Goal: Share content: Share content

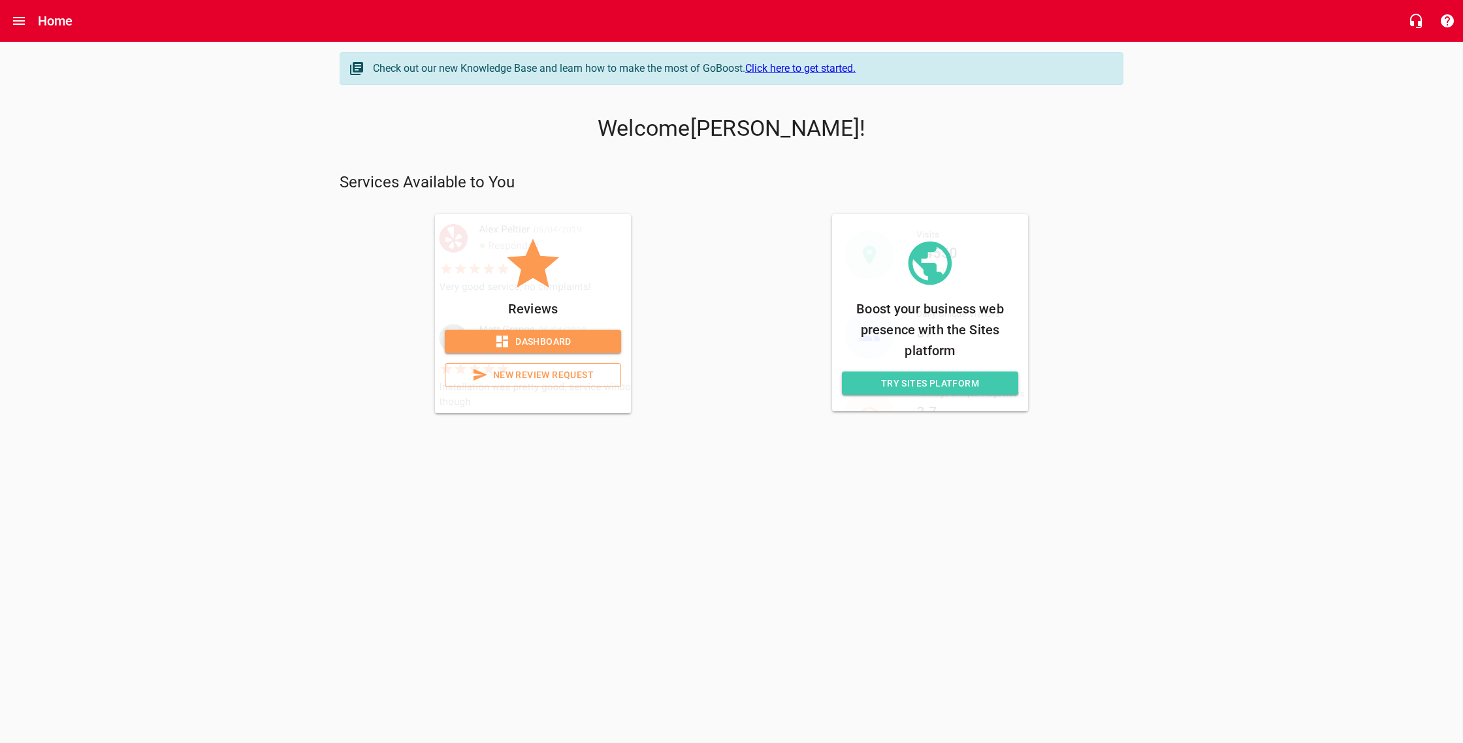
click at [788, 70] on link "Click here to get started." at bounding box center [800, 68] width 110 height 12
click at [937, 381] on span "Try Sites Platform" at bounding box center [929, 383] width 155 height 16
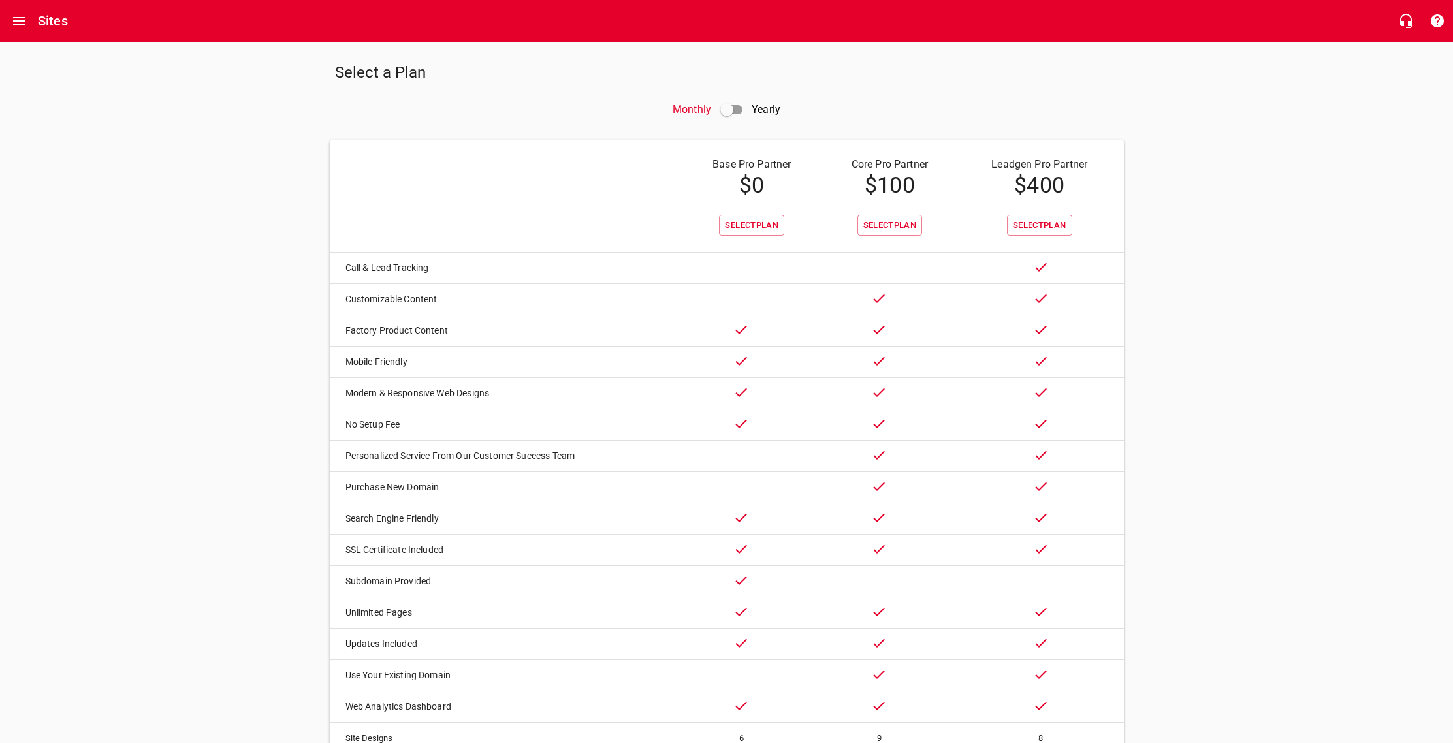
scroll to position [10, 0]
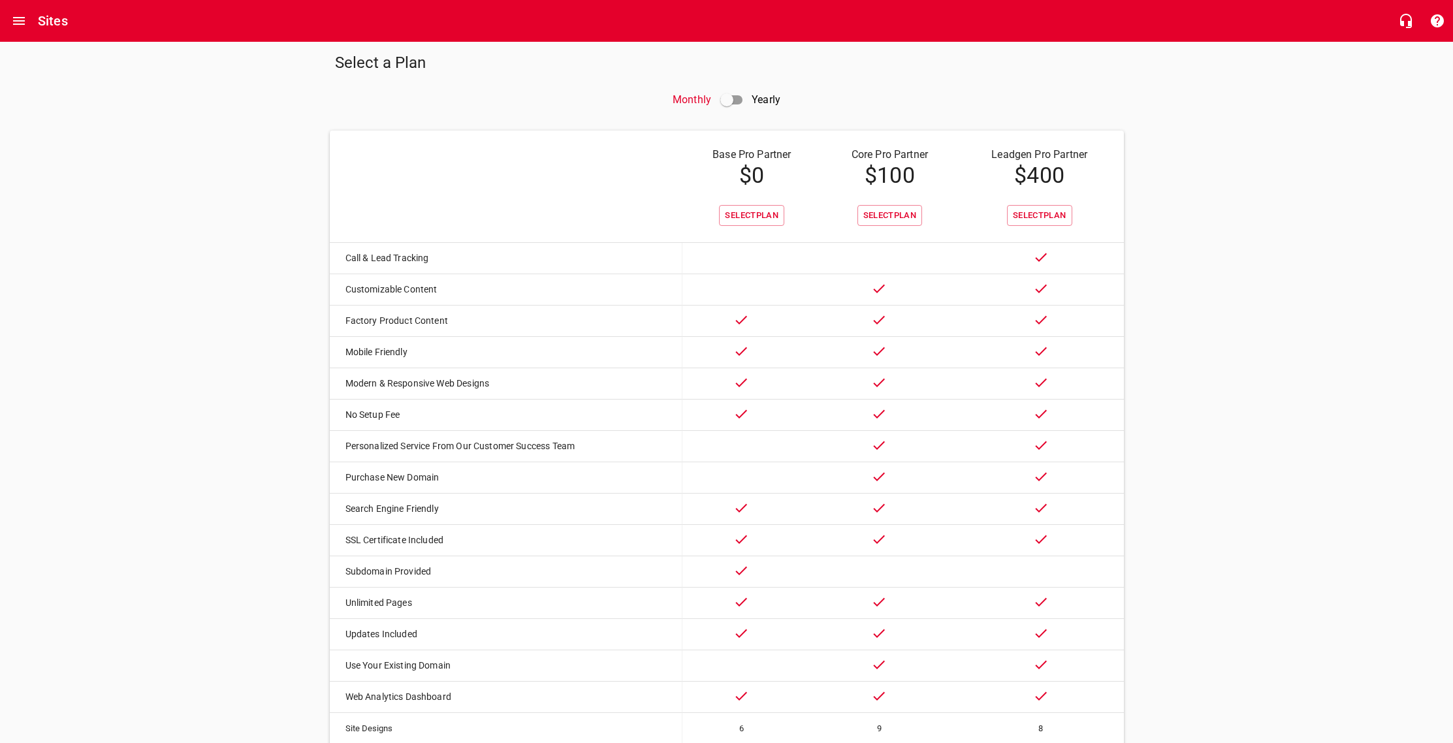
click at [738, 97] on input "checkbox" at bounding box center [726, 99] width 31 height 31
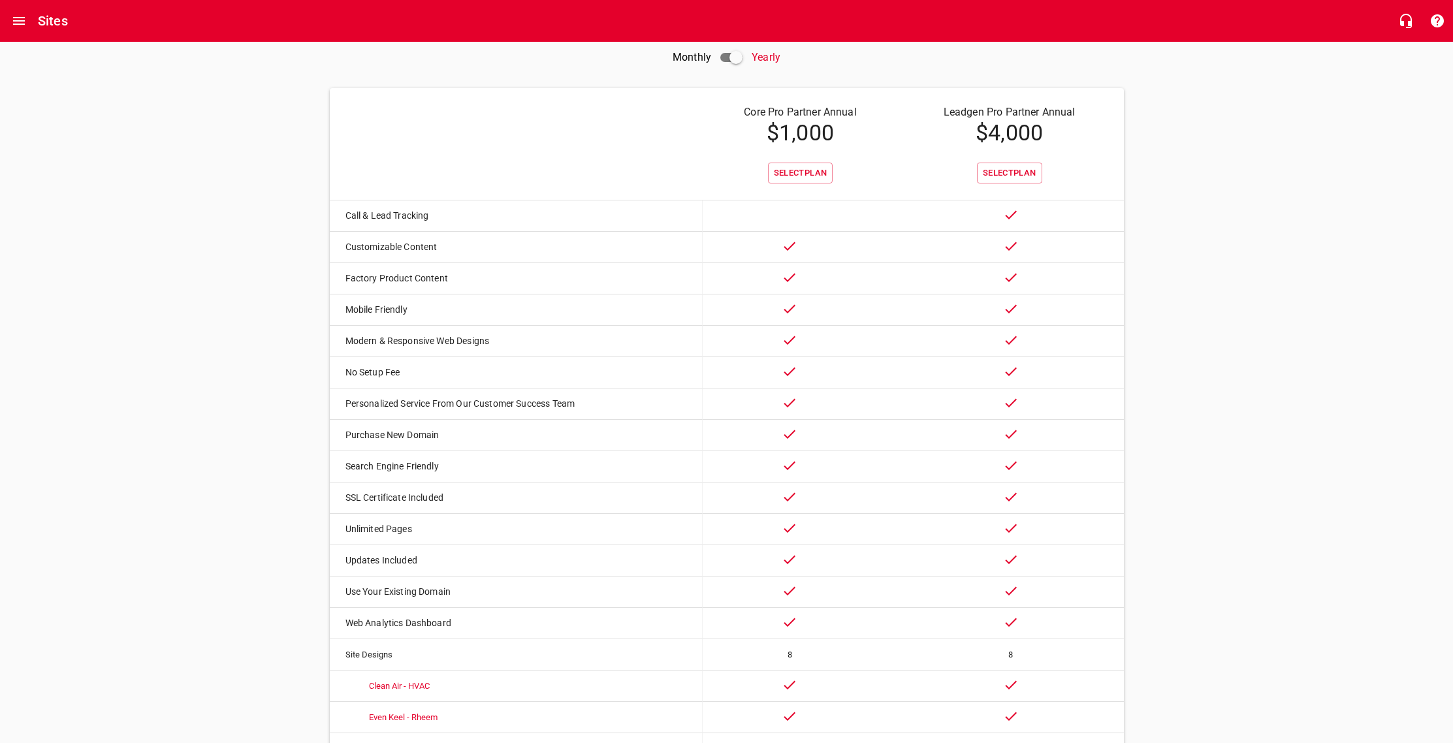
scroll to position [0, 0]
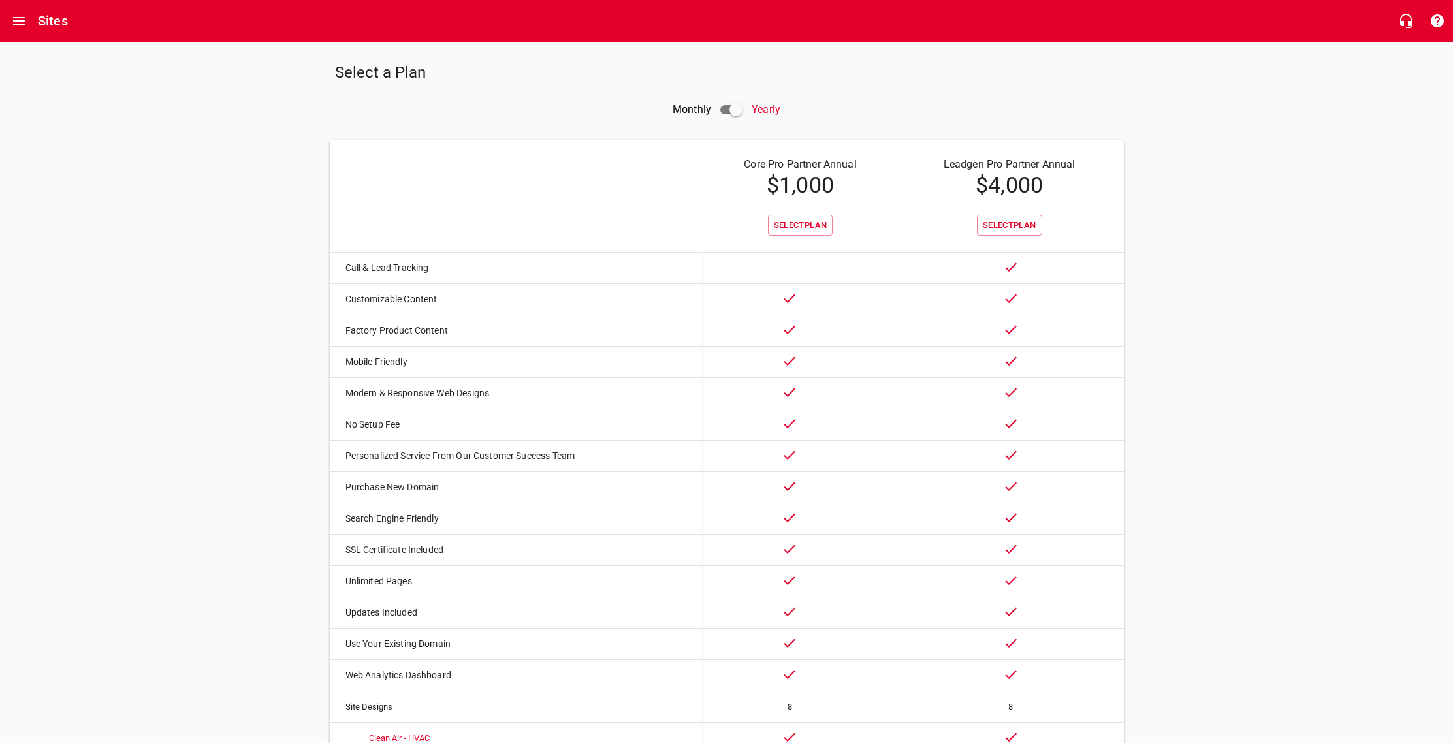
click at [721, 108] on input "checkbox" at bounding box center [735, 109] width 31 height 31
checkbox input "false"
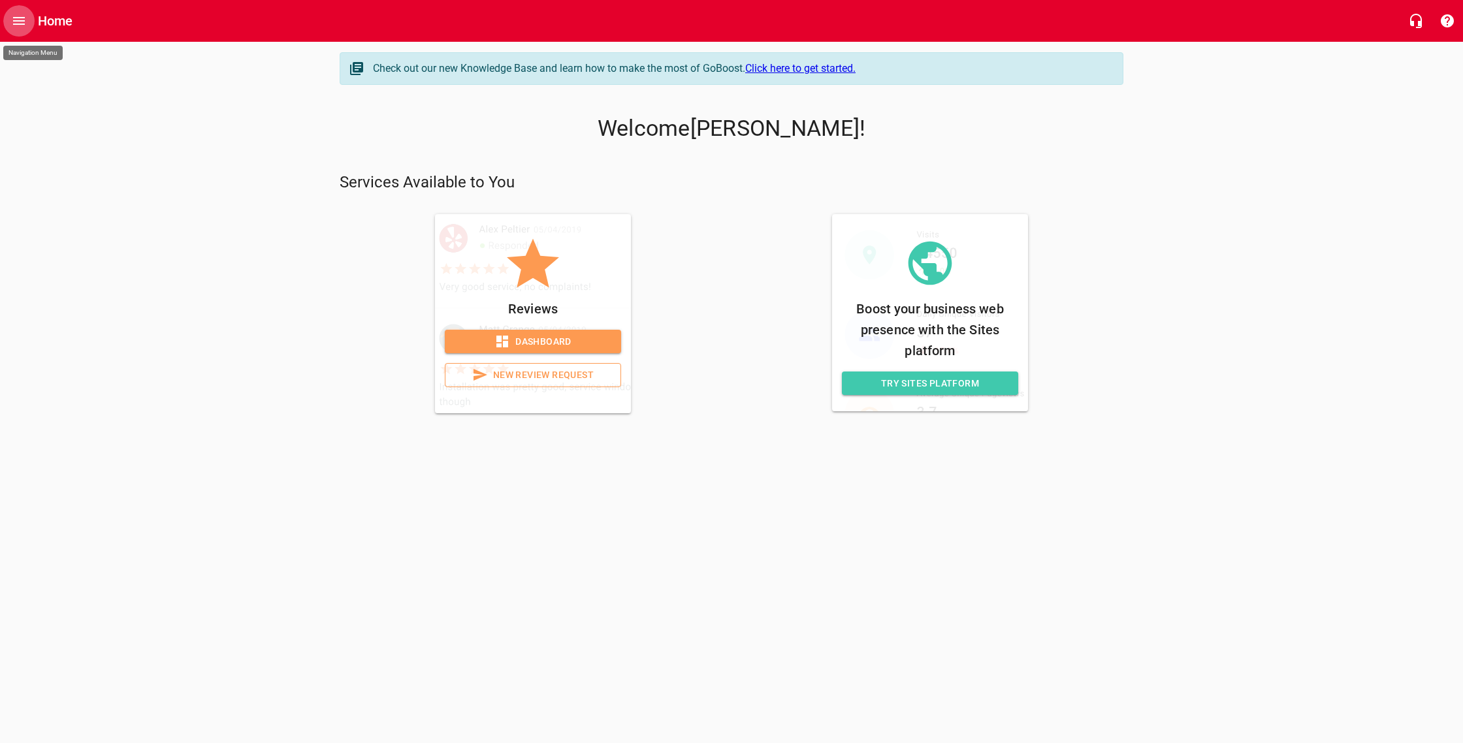
click at [26, 19] on icon "Open drawer" at bounding box center [19, 21] width 16 height 16
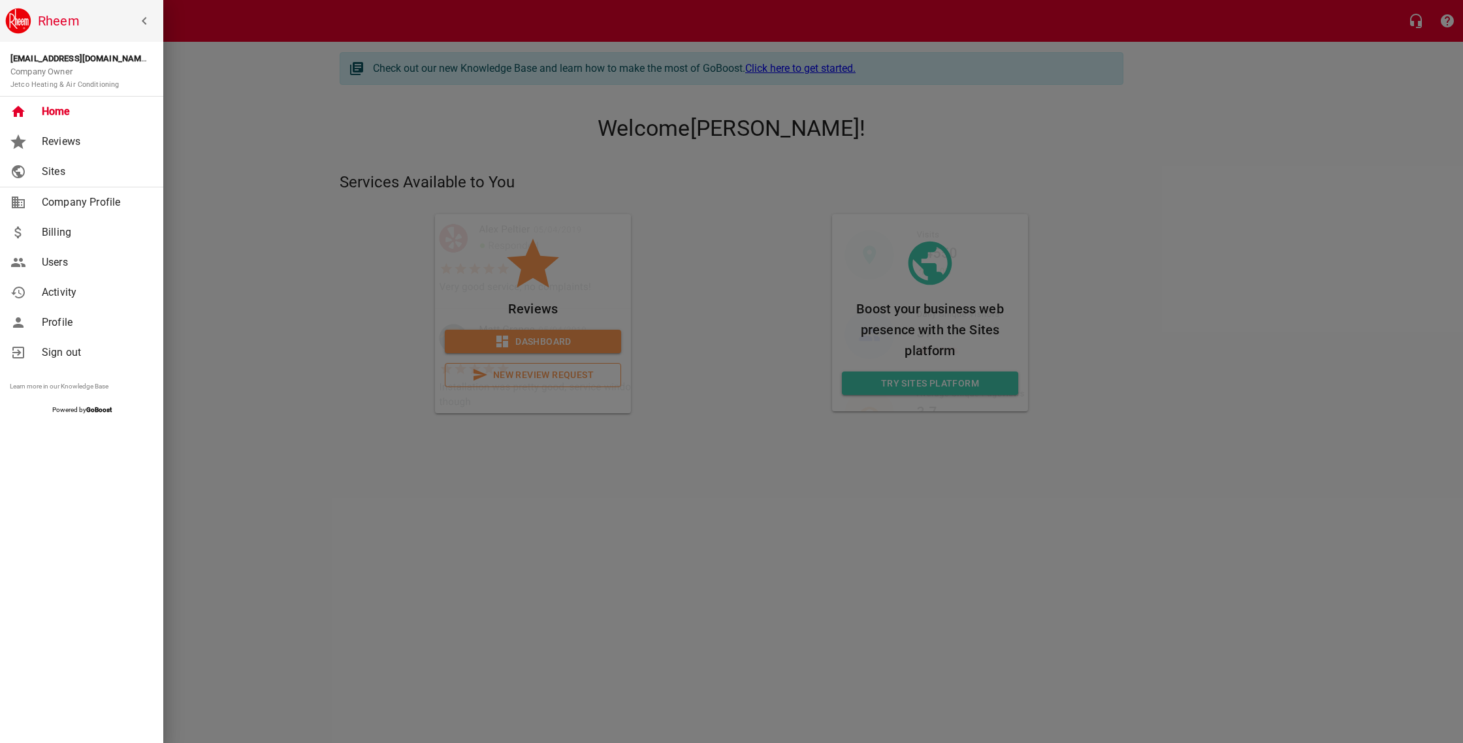
click at [281, 180] on div at bounding box center [731, 371] width 1463 height 743
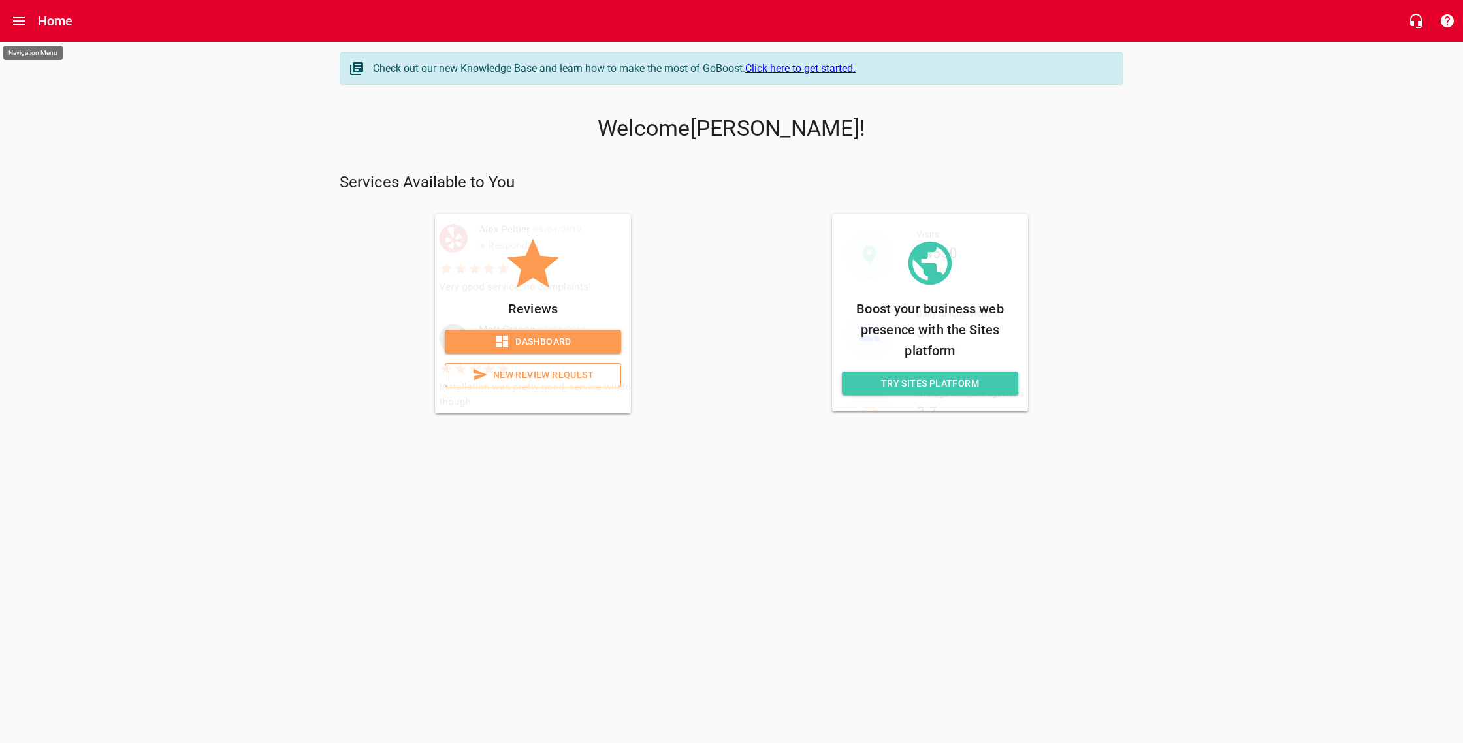
click at [577, 343] on span "Dashboard" at bounding box center [532, 342] width 155 height 16
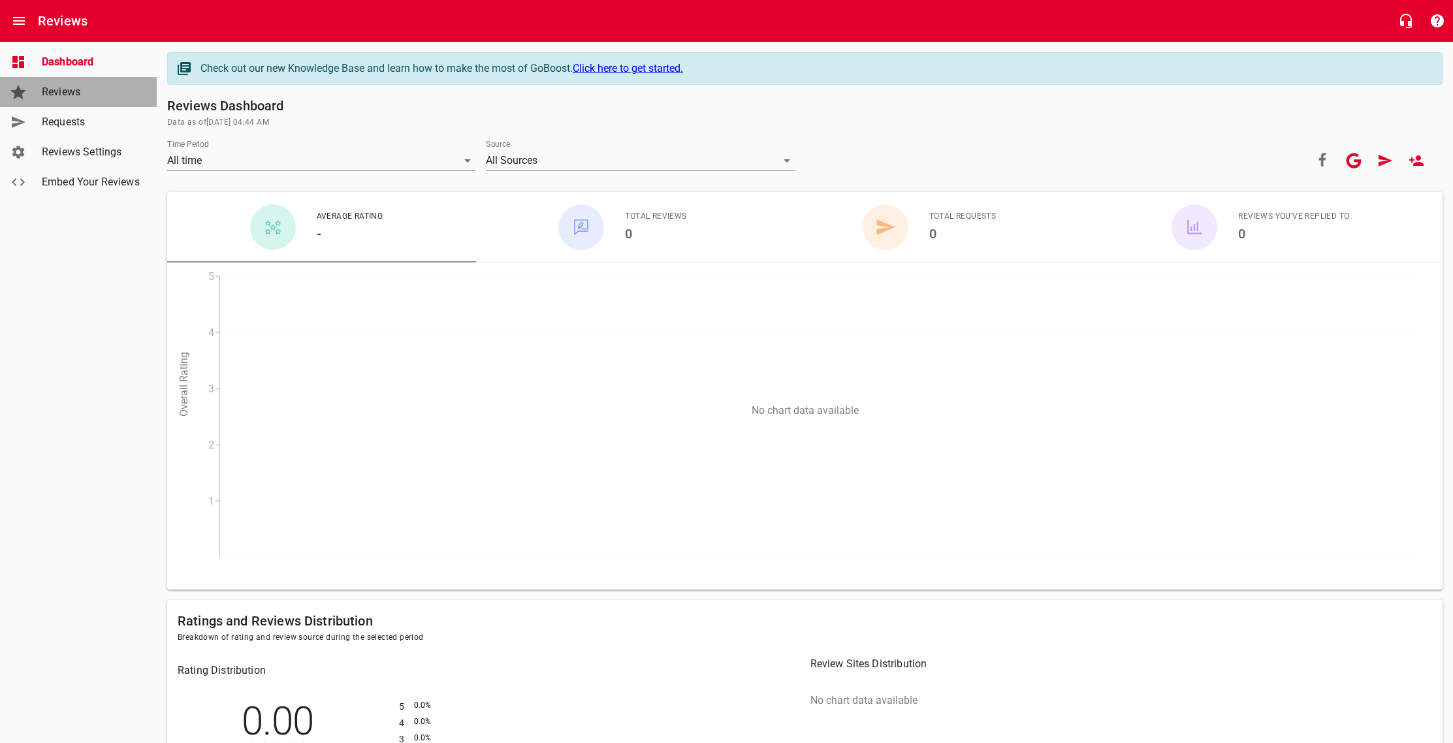
click at [57, 95] on span "Reviews" at bounding box center [91, 92] width 99 height 16
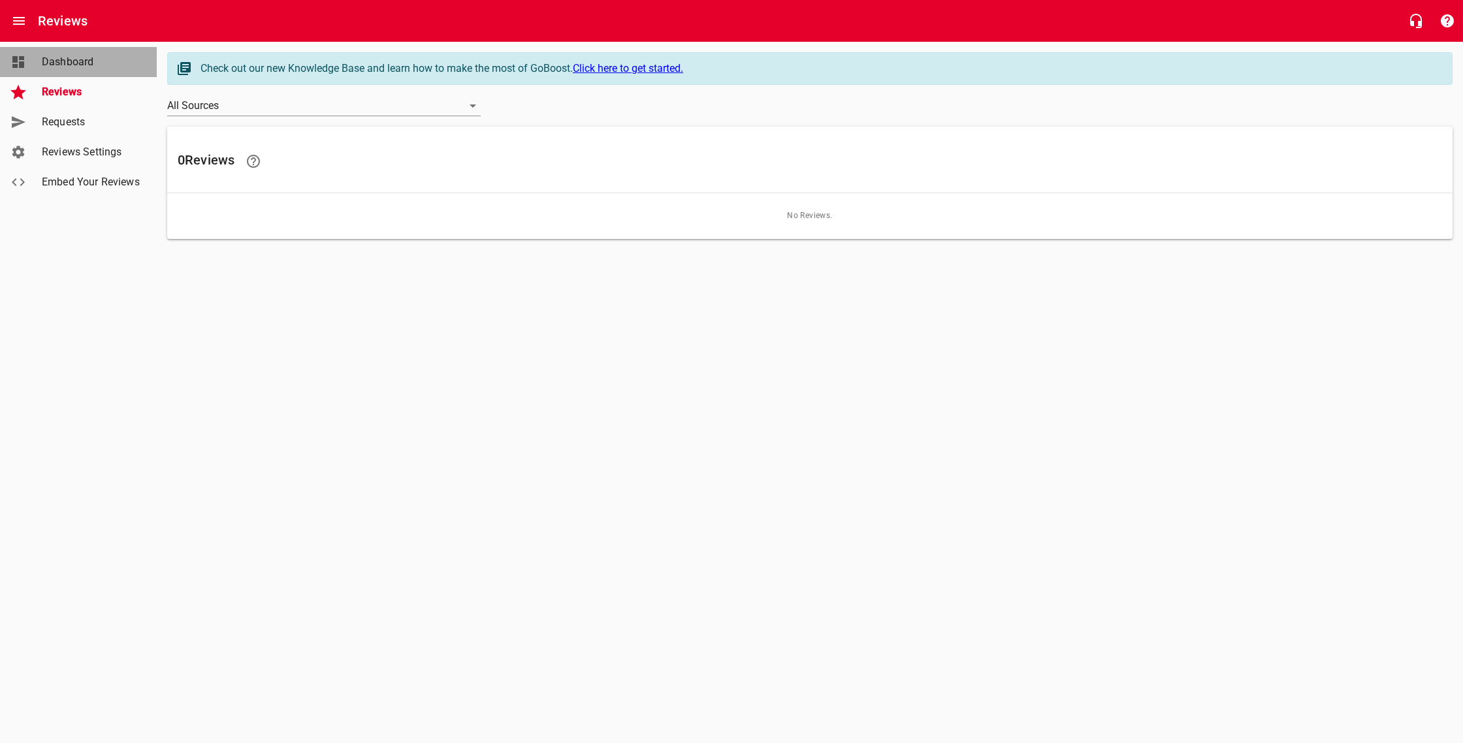
click at [65, 59] on span "Dashboard" at bounding box center [91, 62] width 99 height 16
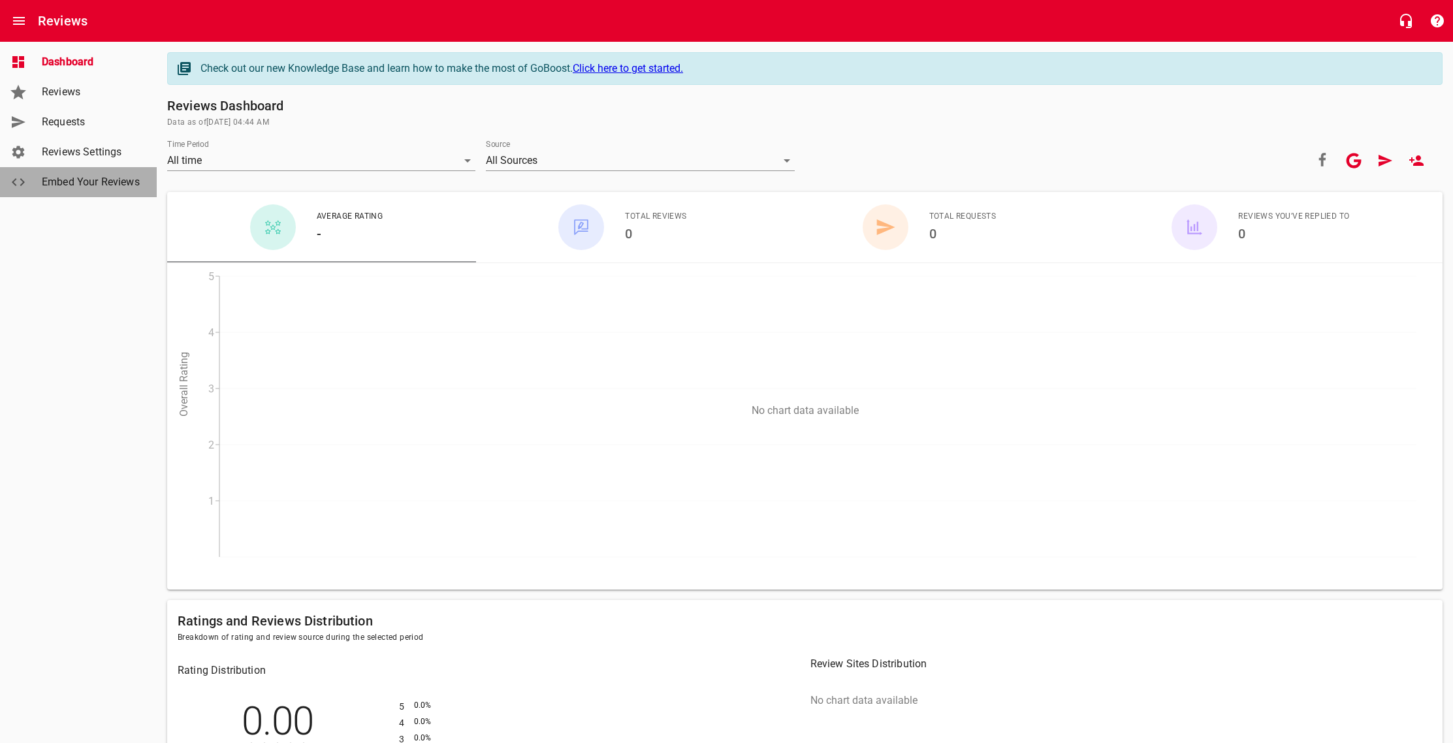
click at [72, 182] on span "Embed Your Reviews" at bounding box center [91, 182] width 99 height 16
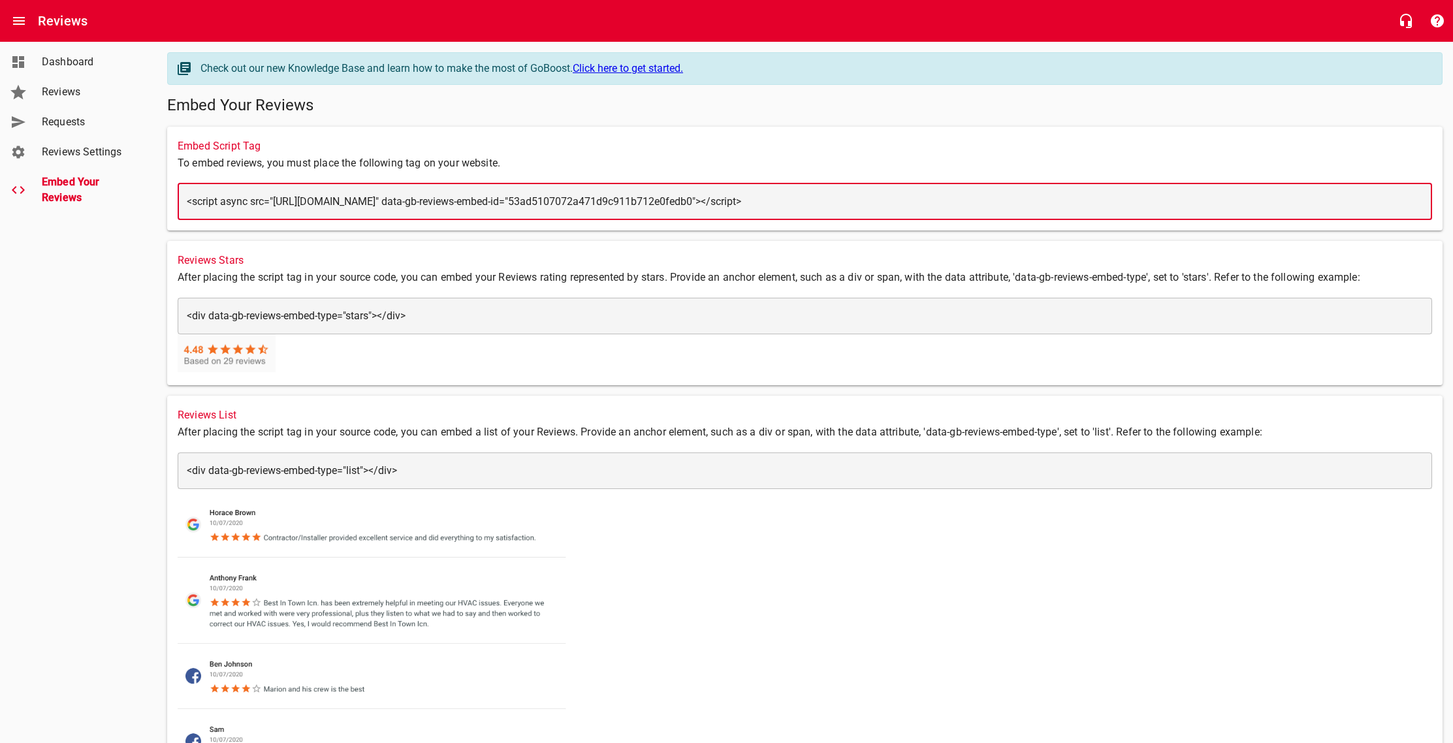
drag, startPoint x: 1132, startPoint y: 205, endPoint x: 188, endPoint y: 189, distance: 944.2
click at [185, 190] on div "​ <script async src="[URL][DOMAIN_NAME]" data-gb-reviews-embed-id="53ad5107072a…" at bounding box center [805, 201] width 1254 height 37
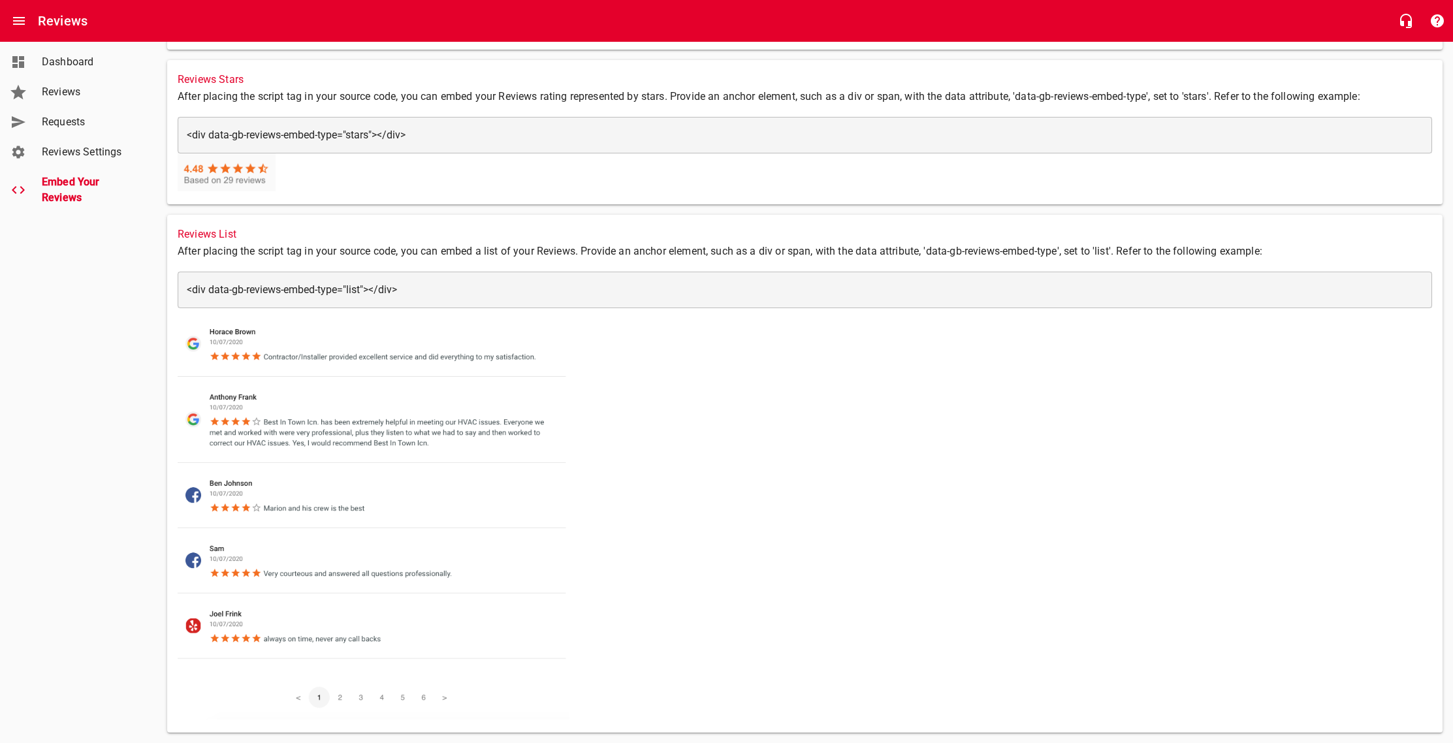
scroll to position [204, 0]
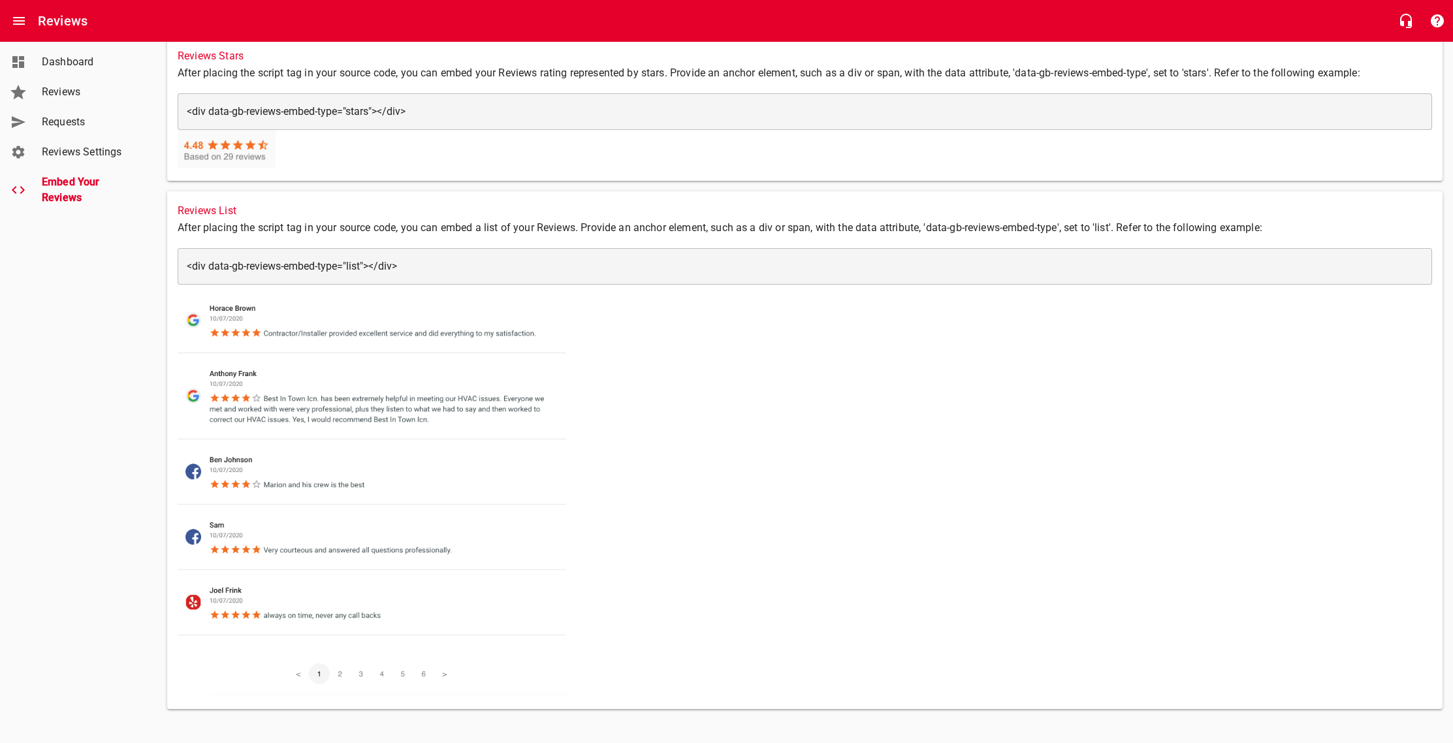
click at [340, 673] on img at bounding box center [374, 490] width 392 height 411
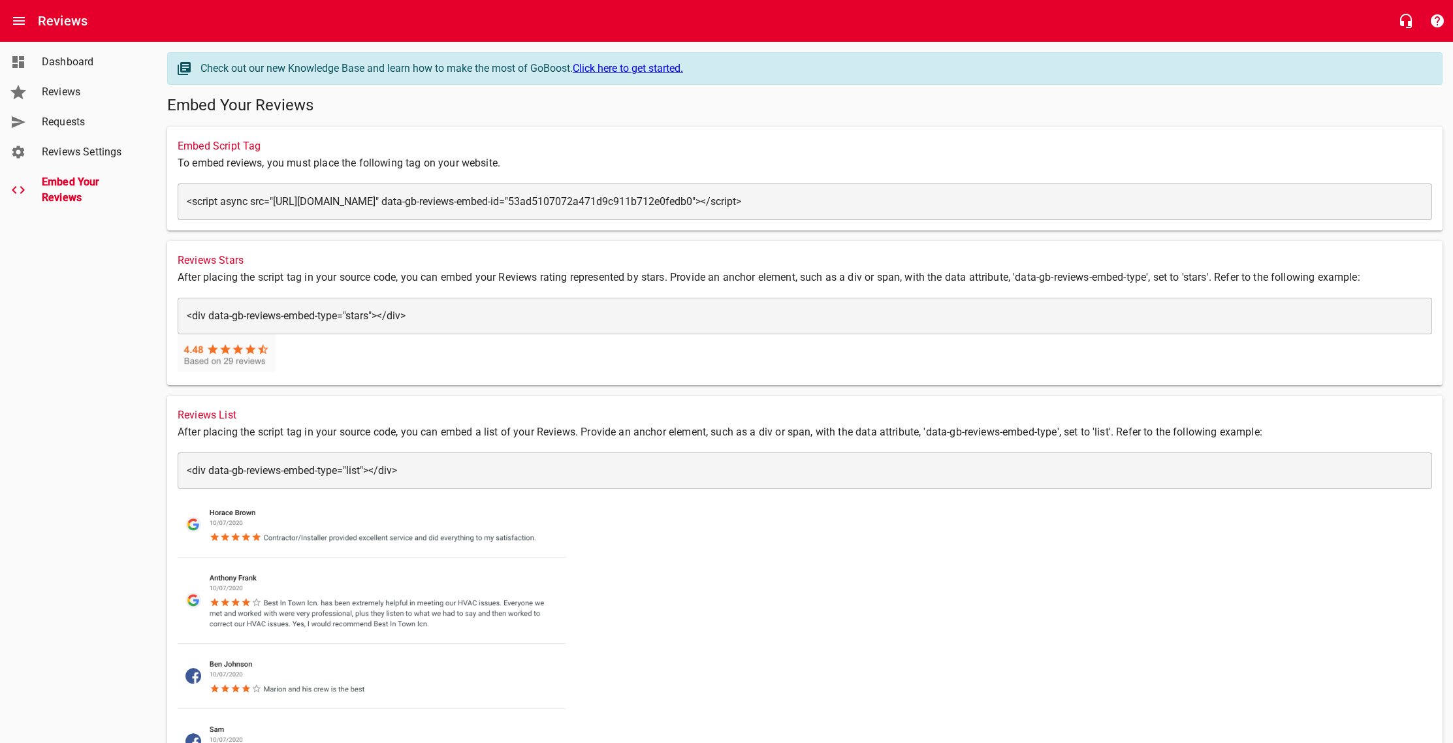
click at [873, 201] on textarea "<script async src="[URL][DOMAIN_NAME]" data-gb-reviews-embed-id="53ad5107072a47…" at bounding box center [805, 201] width 1236 height 12
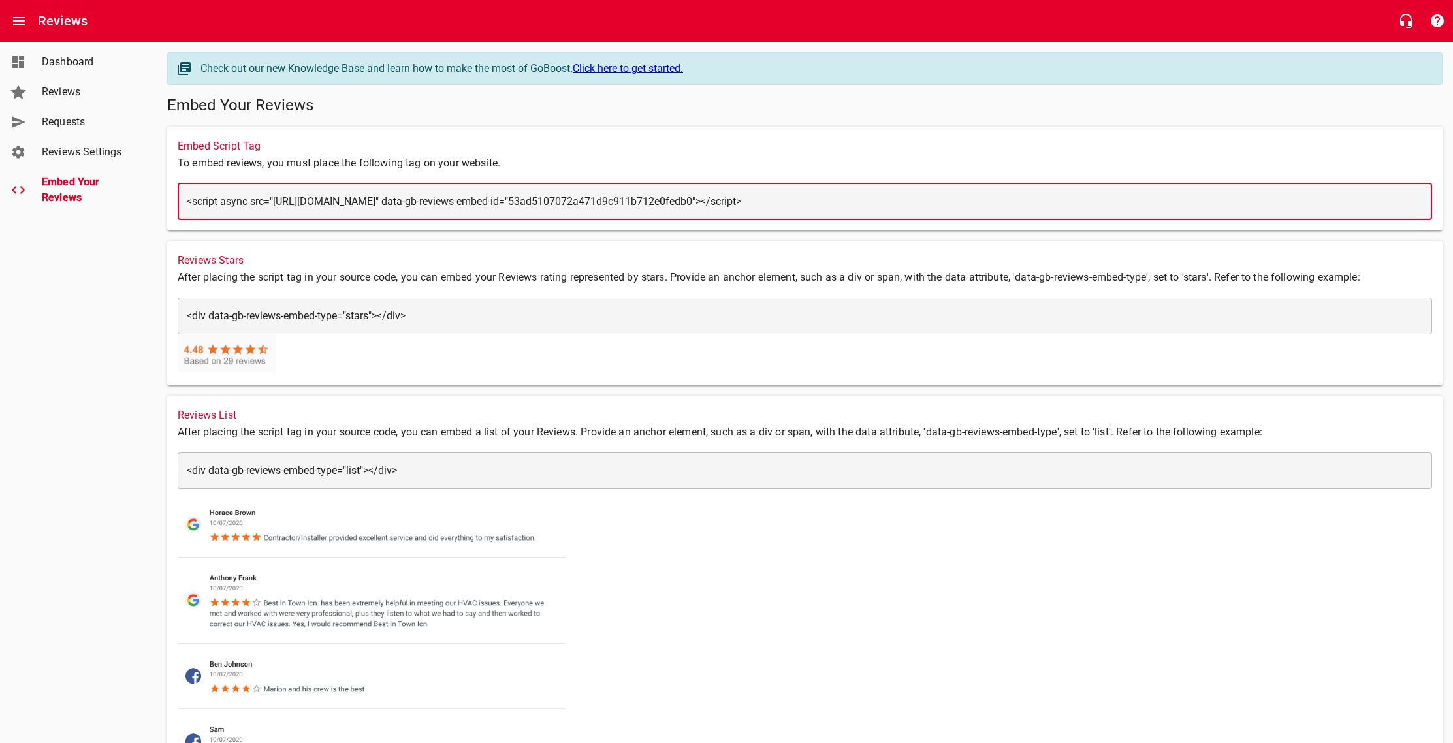
drag, startPoint x: 1135, startPoint y: 199, endPoint x: 345, endPoint y: 176, distance: 791.0
click at [338, 176] on div "Embed Script Tag To embed reviews, you must place the following tag on your web…" at bounding box center [804, 179] width 1275 height 104
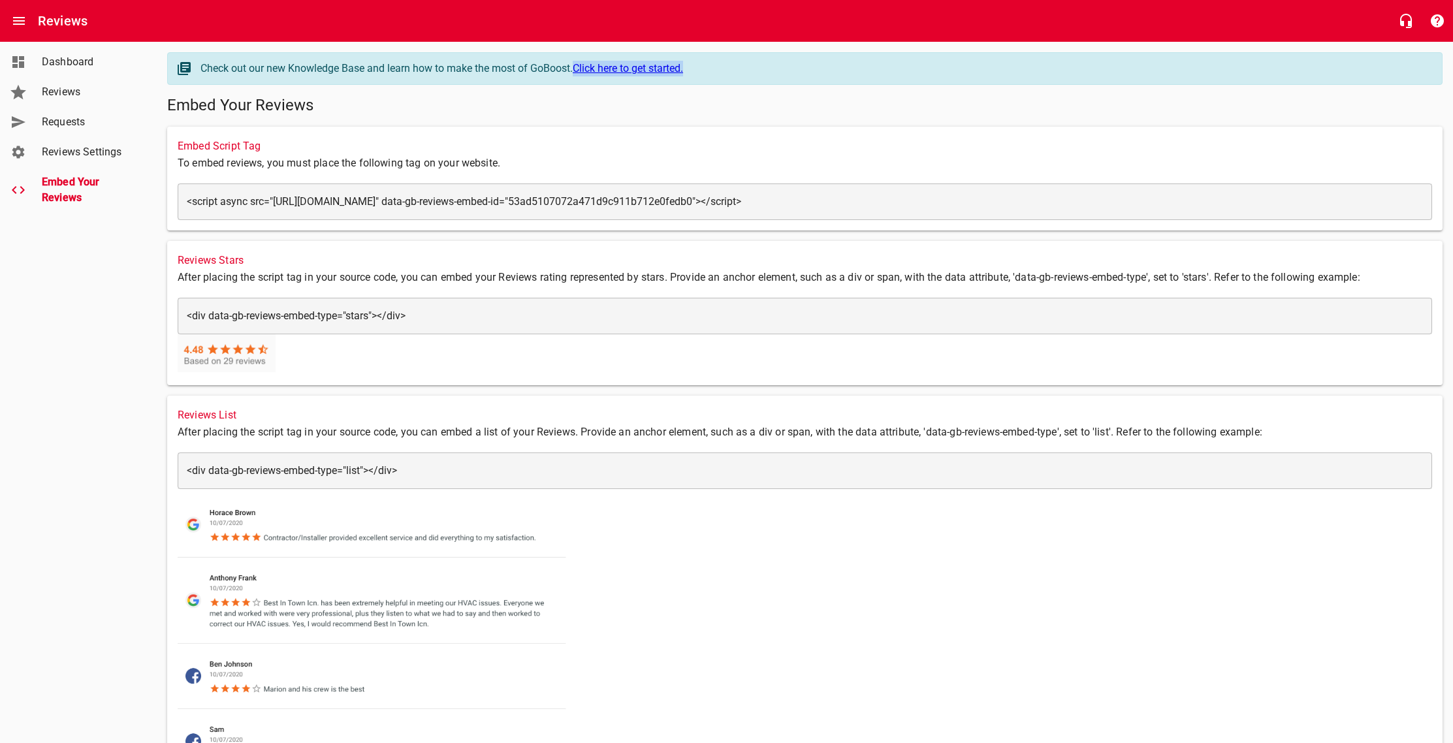
drag, startPoint x: 657, startPoint y: 71, endPoint x: 725, endPoint y: 10, distance: 92.0
click at [0, 42] on div "Reviews Embed Your Reviews Dashboard Reviews Requests Reviews Settings Embed Yo…" at bounding box center [726, 483] width 1453 height 882
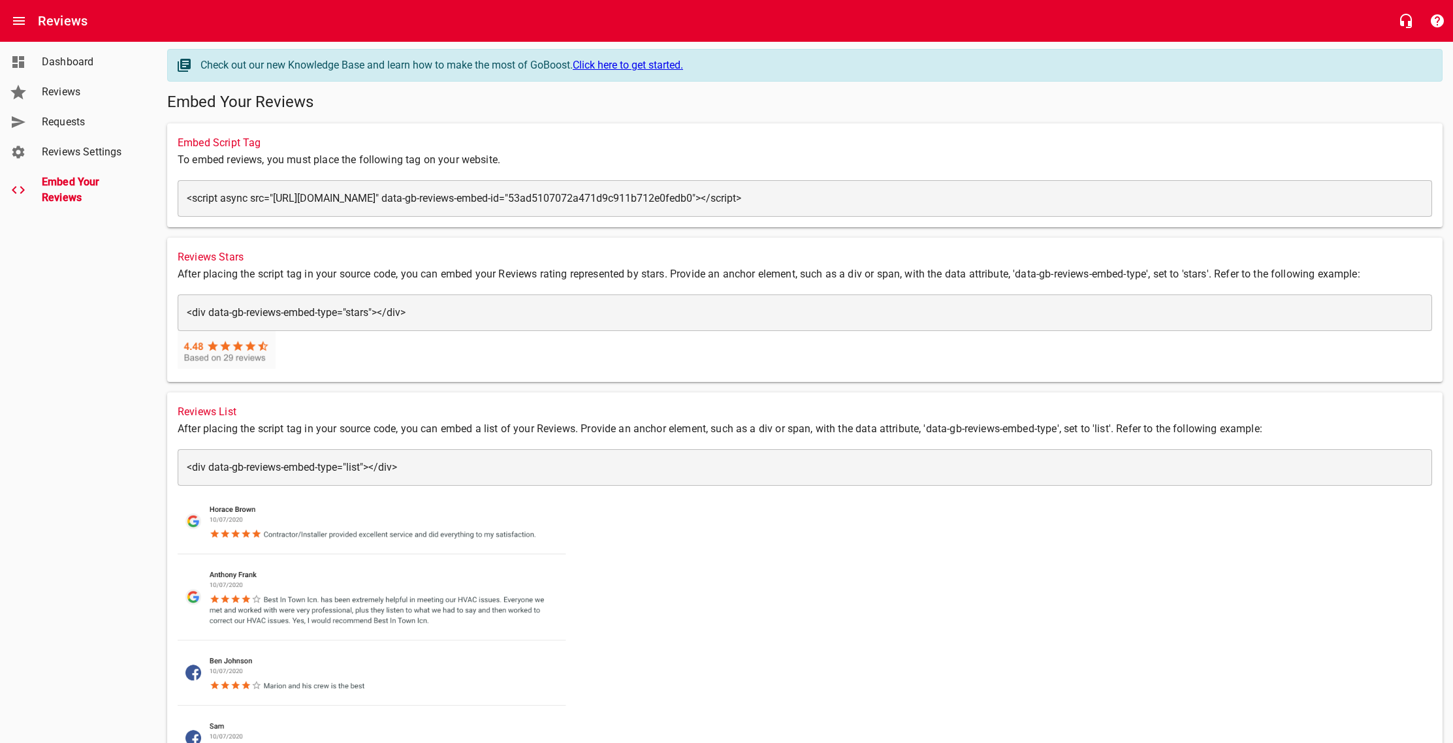
click at [733, 206] on div "​ <script async src="[URL][DOMAIN_NAME]" data-gb-reviews-embed-id="53ad5107072a…" at bounding box center [805, 198] width 1254 height 37
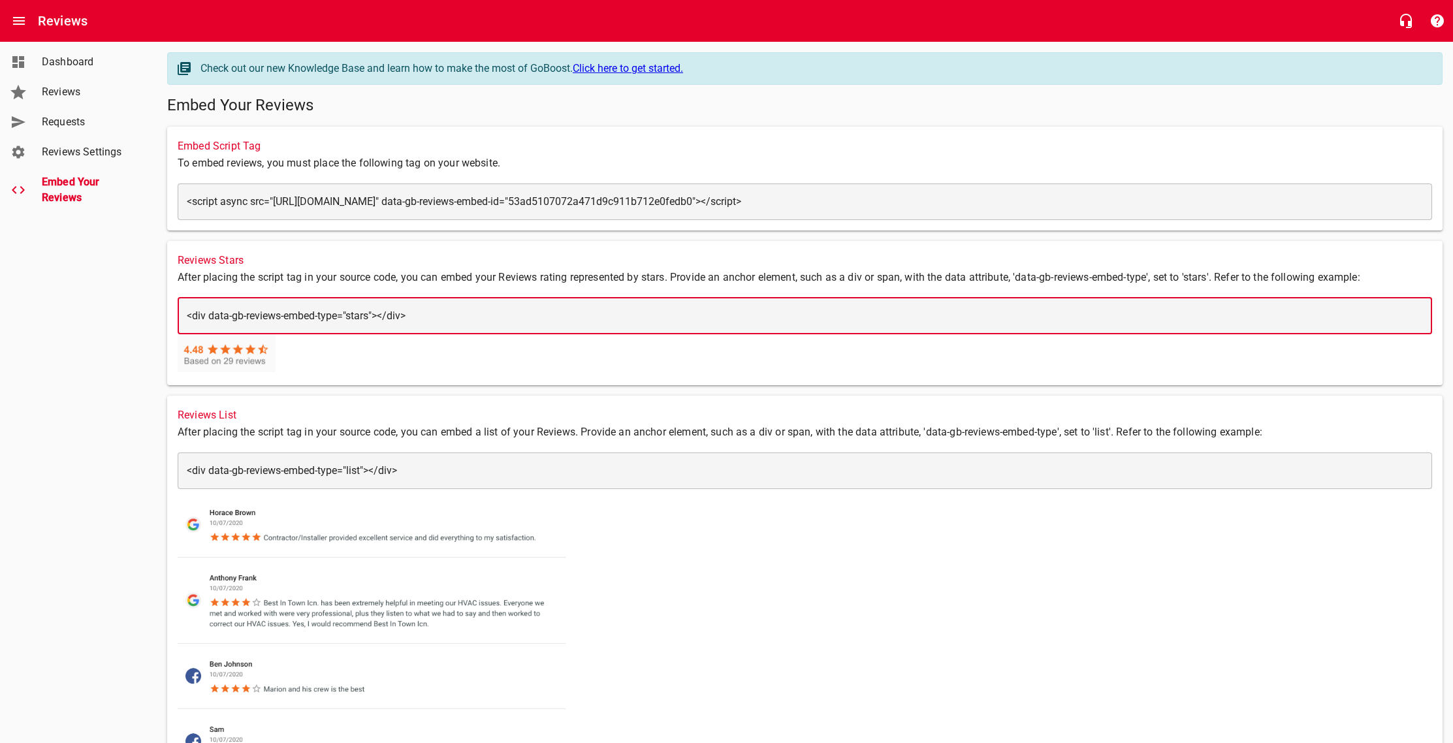
click at [433, 319] on textarea "<div data-gb-reviews-embed-type="stars"></div>" at bounding box center [805, 315] width 1236 height 12
drag, startPoint x: 470, startPoint y: 321, endPoint x: 192, endPoint y: 315, distance: 278.2
click at [183, 315] on div "​ <div data-gb-reviews-embed-type="stars"></div> <div data-gb-reviews-embed-typ…" at bounding box center [805, 316] width 1254 height 37
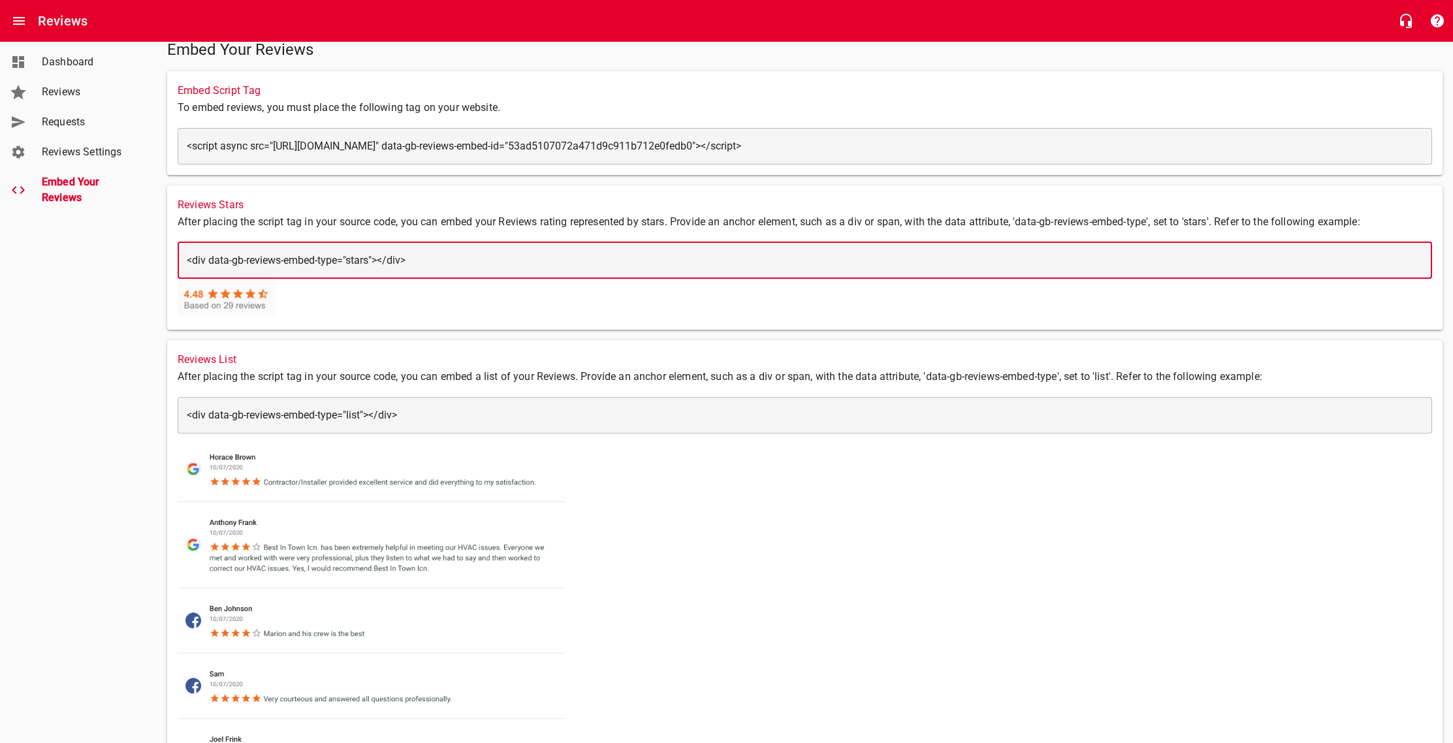
scroll to position [12, 0]
